Goal: Information Seeking & Learning: Learn about a topic

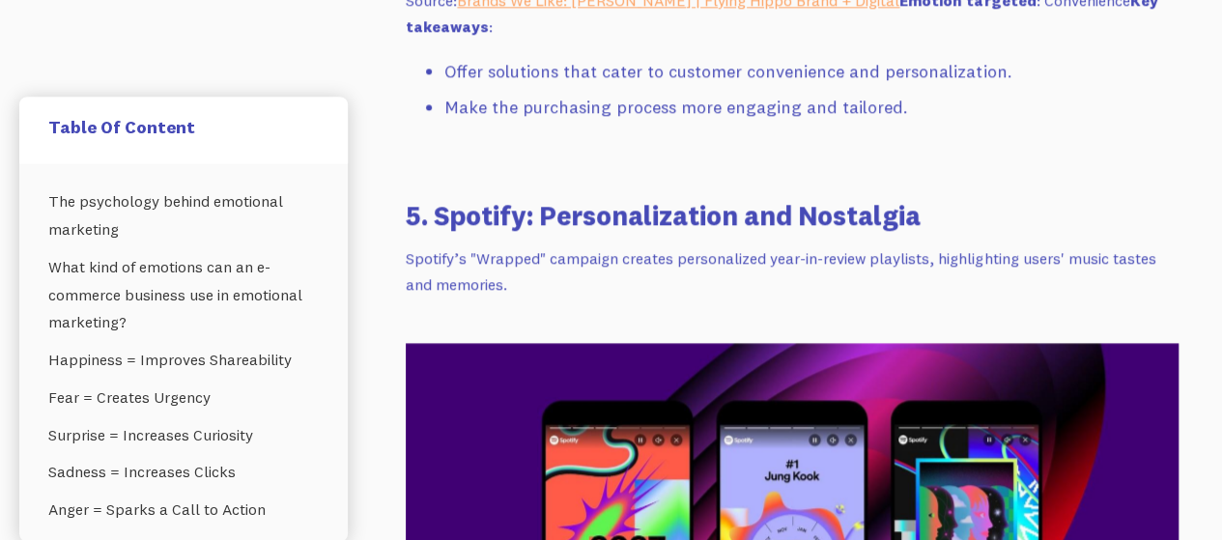
scroll to position [12368, 0]
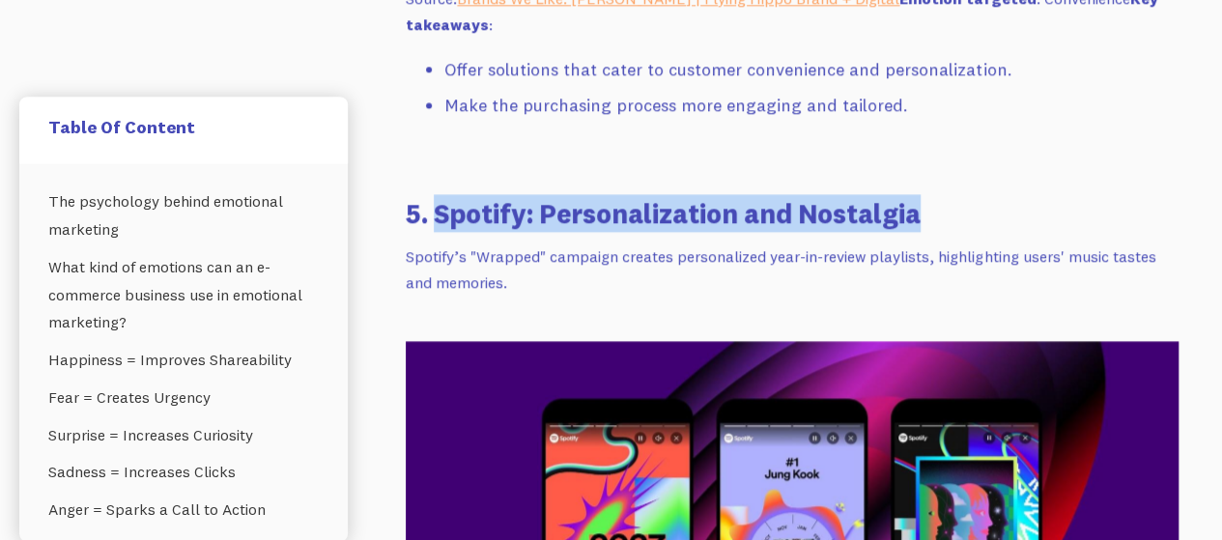
drag, startPoint x: 435, startPoint y: 214, endPoint x: 933, endPoint y: 194, distance: 499.0
click at [933, 194] on h3 "5. Spotify: Personalization and Nostalgia" at bounding box center [792, 213] width 773 height 38
copy h3 "Spotify: Personalization and Nostalgia"
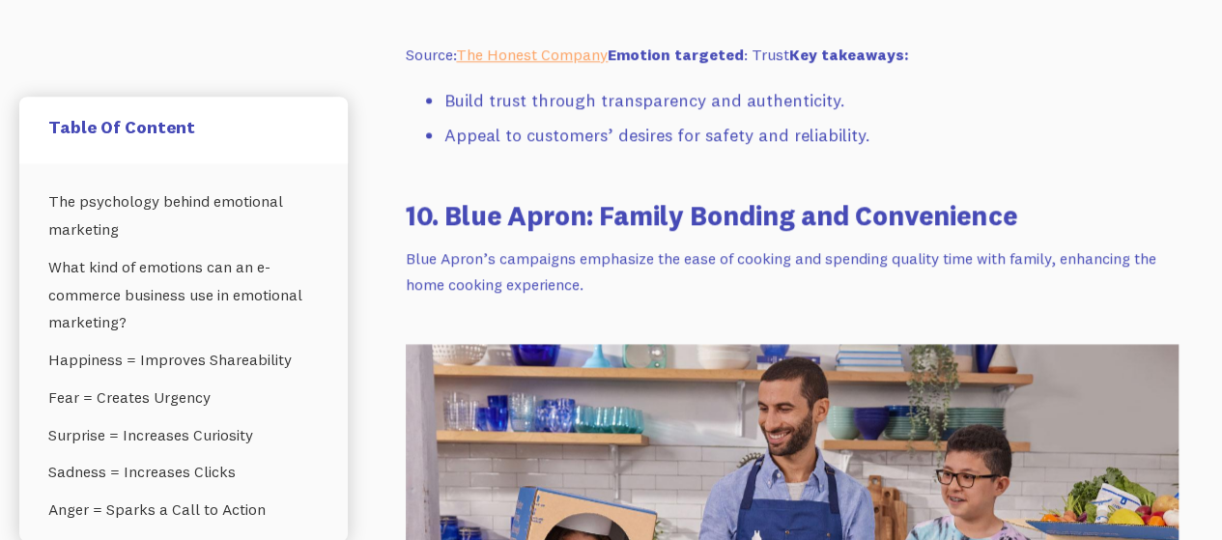
scroll to position [16310, 0]
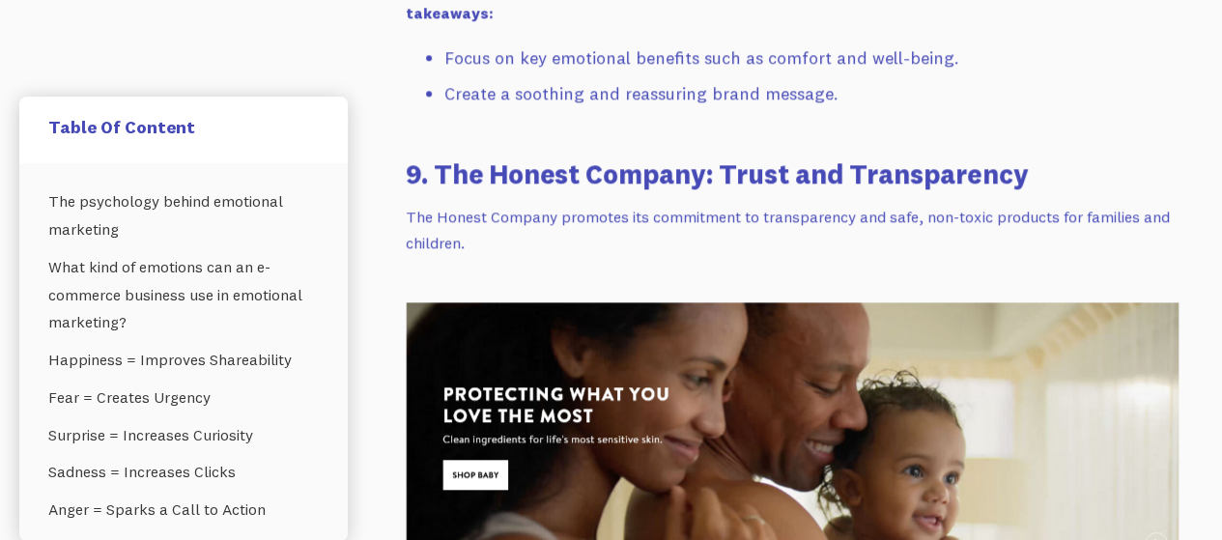
click at [700, 215] on p "The Honest Company promotes its commitment to transparency and safe, non-toxic …" at bounding box center [792, 229] width 773 height 51
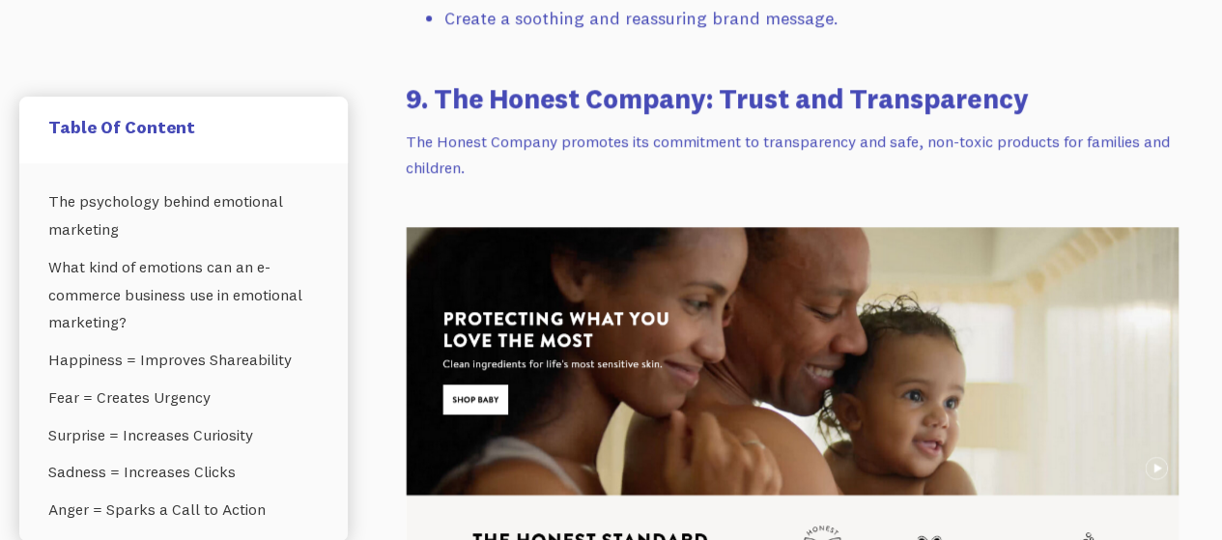
scroll to position [15655, 0]
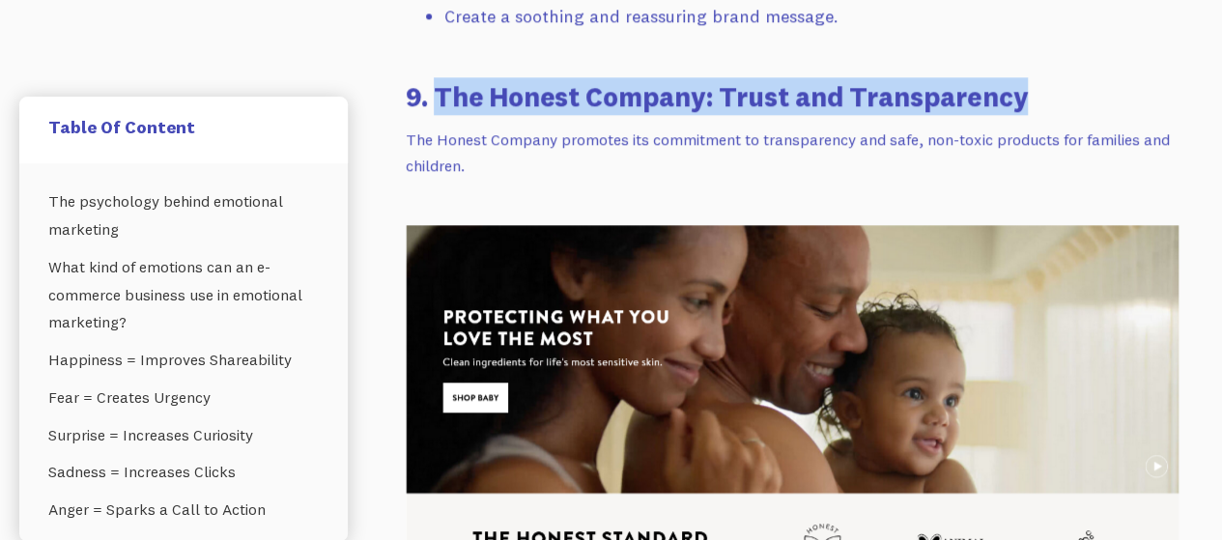
drag, startPoint x: 437, startPoint y: 88, endPoint x: 1057, endPoint y: 64, distance: 620.8
copy h3 "The Honest Company: Trust and Transparency"
